Goal: Transaction & Acquisition: Purchase product/service

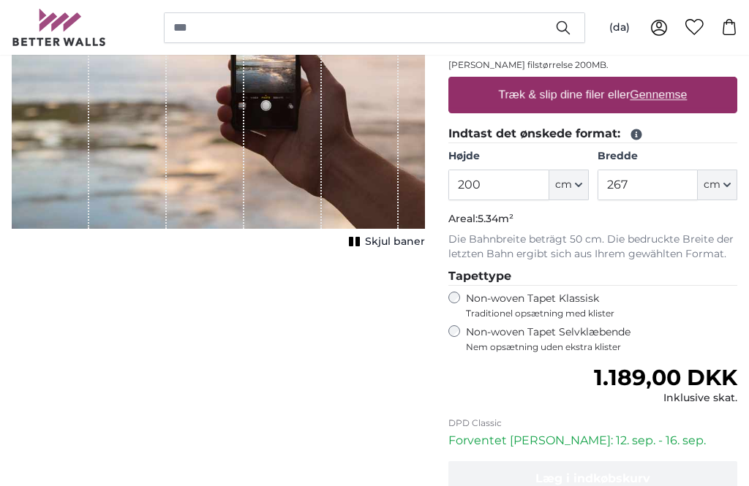
scroll to position [271, 0]
click at [502, 186] on input "200" at bounding box center [498, 185] width 100 height 31
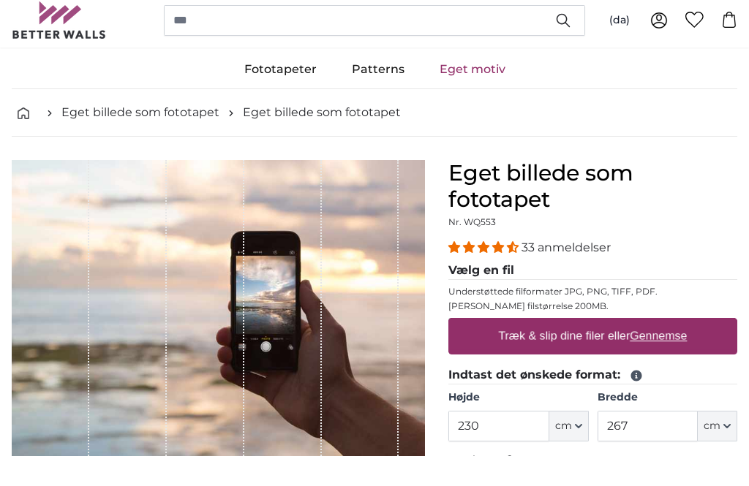
scroll to position [31, 0]
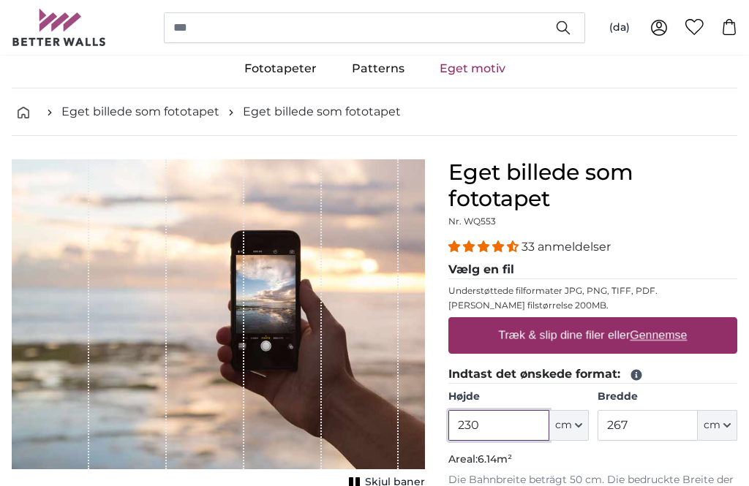
type input "230"
click at [676, 338] on u "Gennemse" at bounding box center [657, 335] width 57 height 12
click at [676, 322] on input "Træk & slip dine filer eller Gennemse" at bounding box center [592, 319] width 289 height 4
type input "**********"
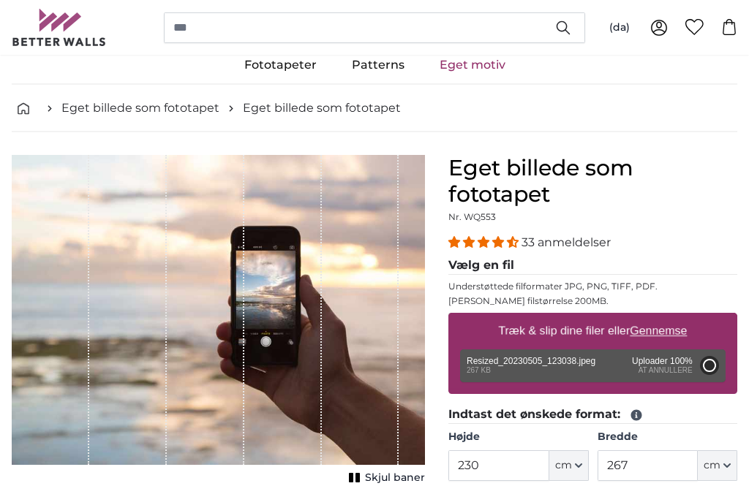
type input "49"
type input "108.8"
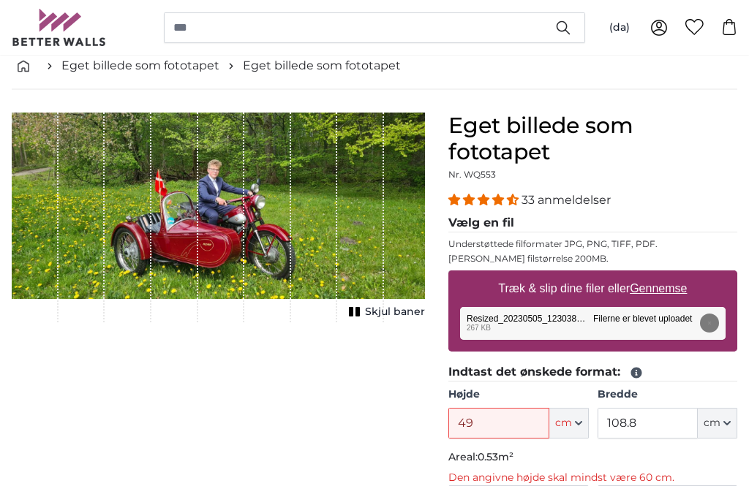
scroll to position [77, 0]
click at [385, 312] on span "Skjul baner" at bounding box center [395, 312] width 60 height 15
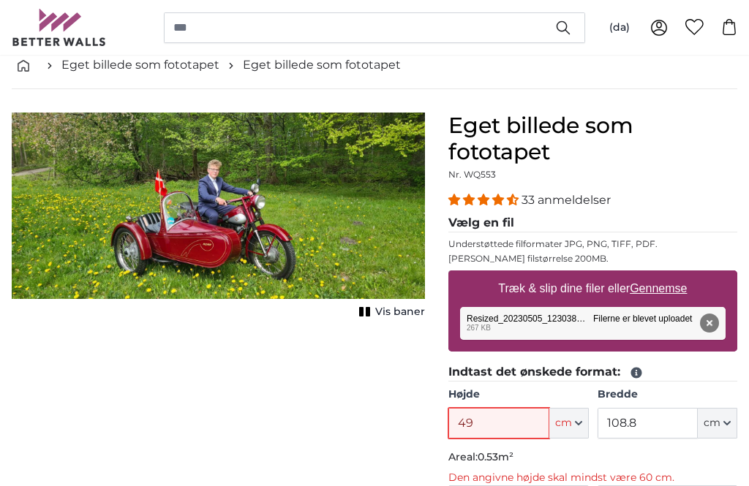
click at [498, 421] on input "49" at bounding box center [498, 423] width 100 height 31
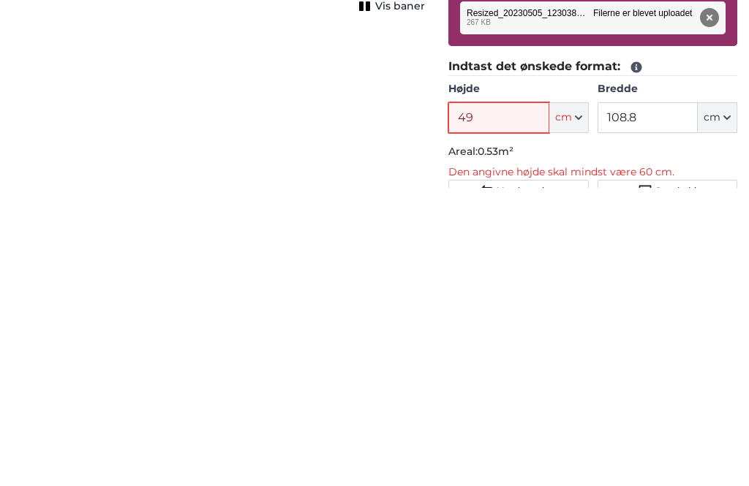
type input "4"
type input "230"
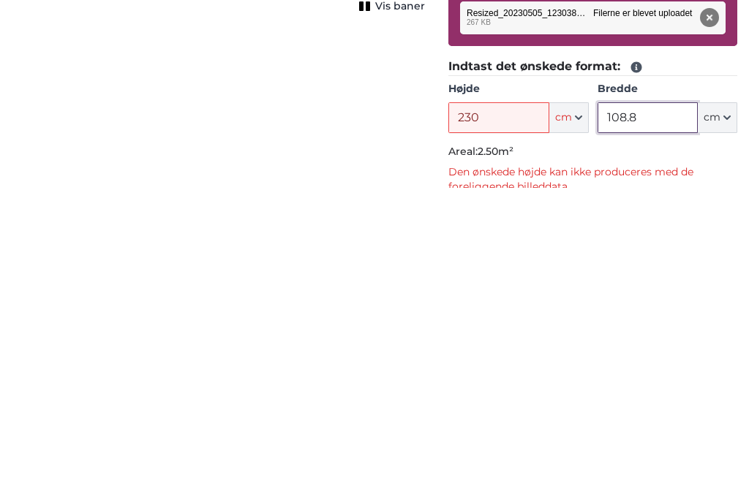
click at [654, 401] on input "108.8" at bounding box center [647, 416] width 100 height 31
type input "1"
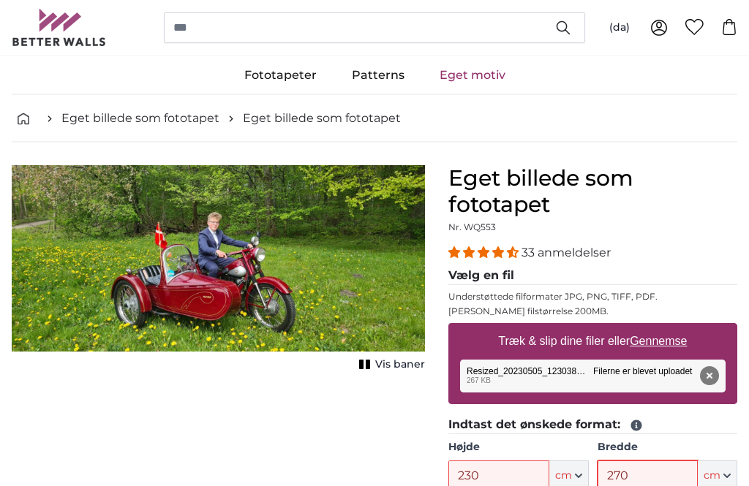
scroll to position [25, 0]
type input "270"
click at [165, 265] on img "1 of 1" at bounding box center [218, 258] width 413 height 186
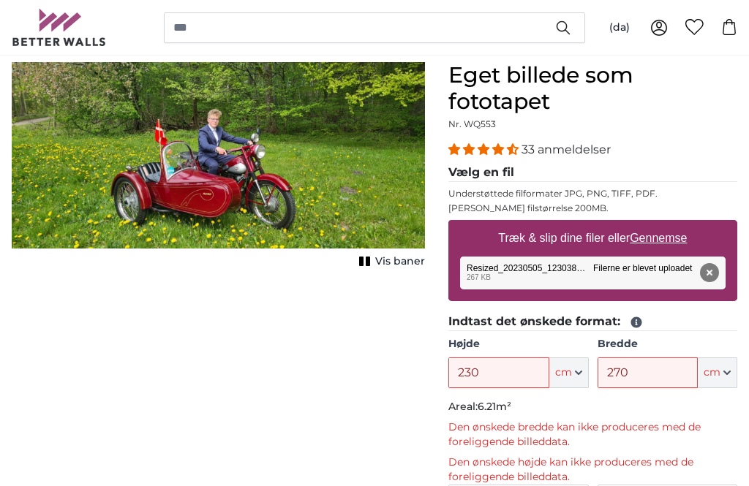
scroll to position [157, 0]
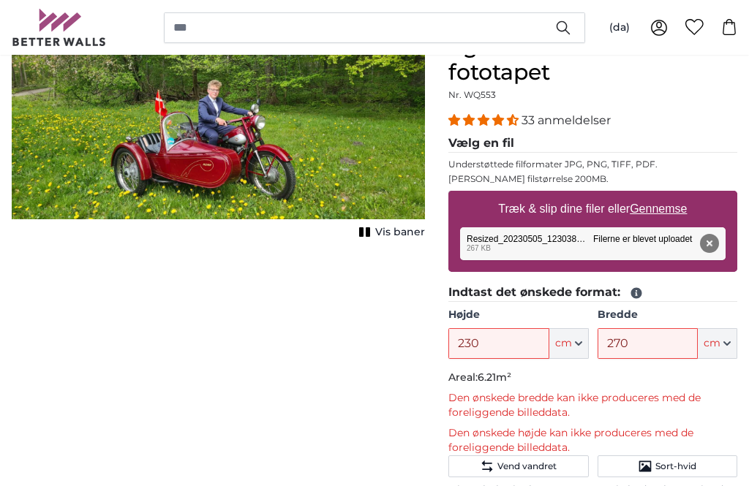
click at [715, 244] on button "Fjern" at bounding box center [709, 243] width 19 height 19
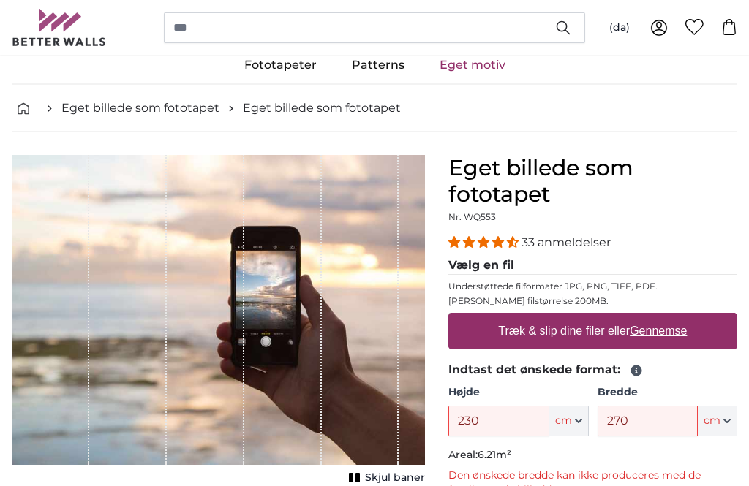
scroll to position [0, 0]
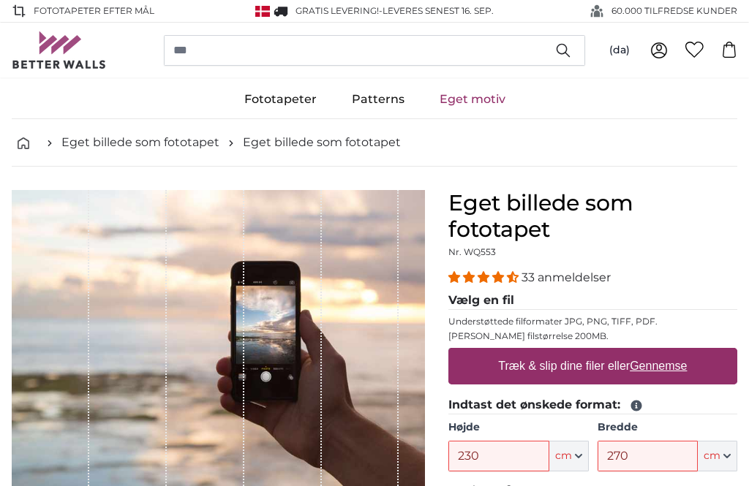
click at [368, 102] on link "Patterns" at bounding box center [378, 99] width 88 height 38
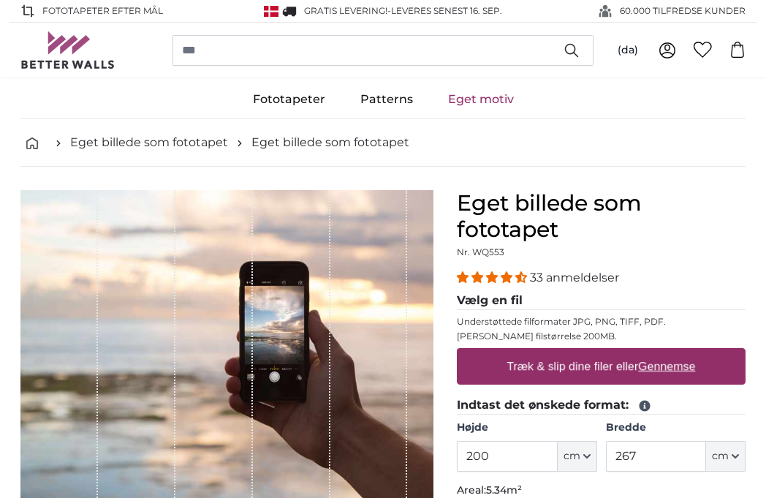
click at [268, 102] on link "Fototapeter" at bounding box center [288, 99] width 107 height 38
